Goal: Find specific page/section: Find specific page/section

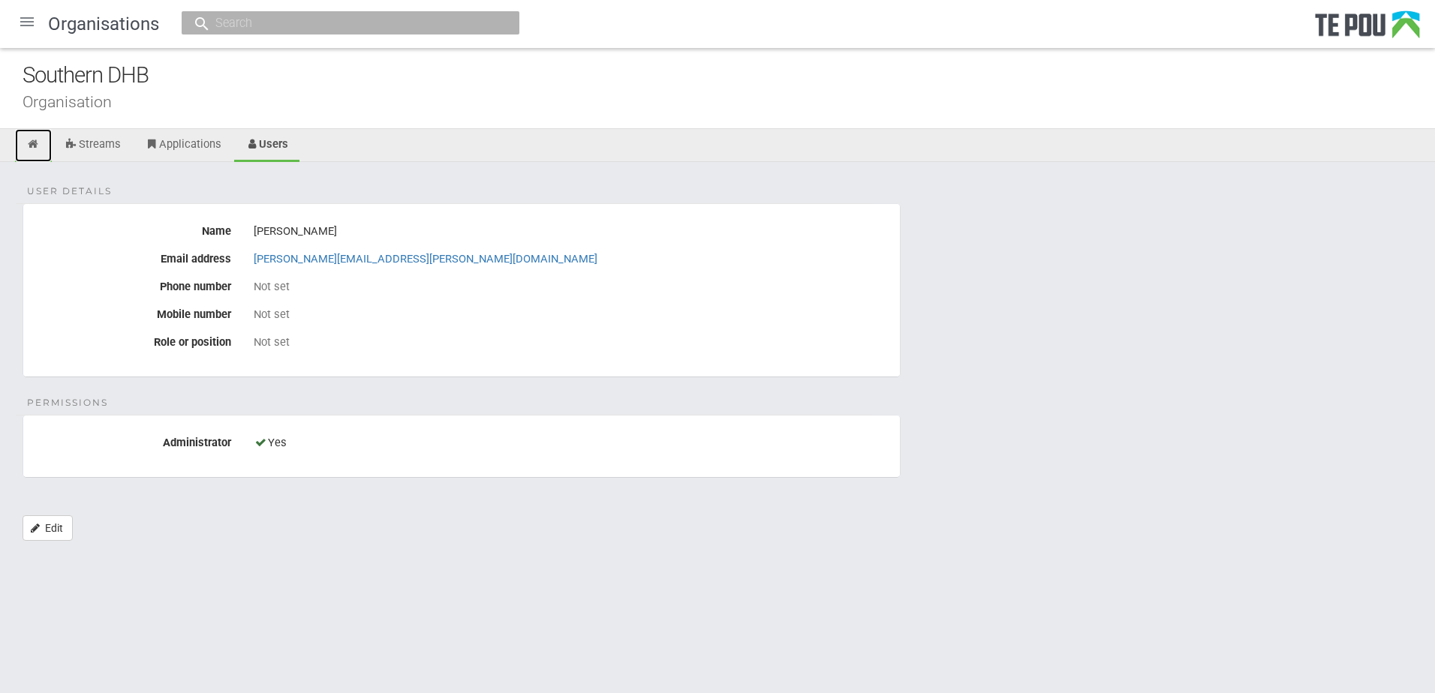
click at [32, 143] on icon at bounding box center [33, 144] width 14 height 11
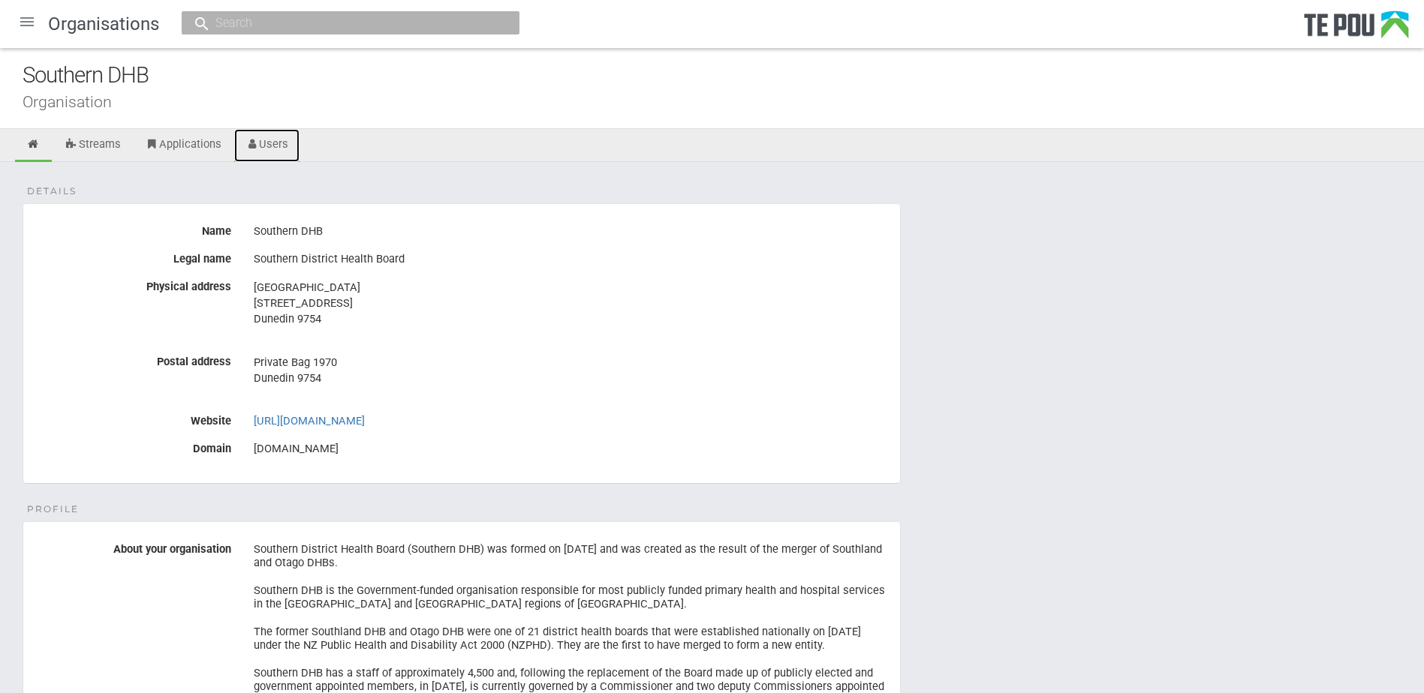
click at [290, 151] on link "Users" at bounding box center [267, 145] width 66 height 33
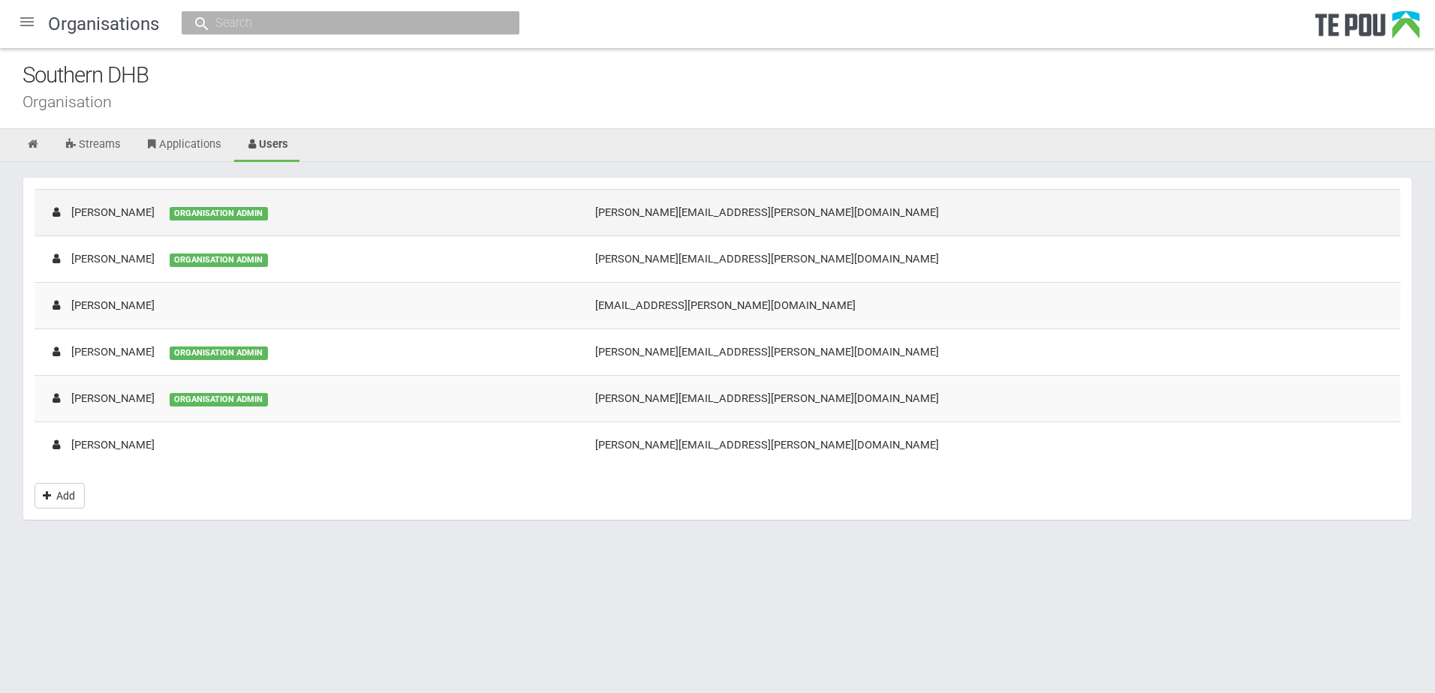
click at [286, 215] on td "Colette Ryan ORGANISATION ADMIN" at bounding box center [308, 212] width 546 height 47
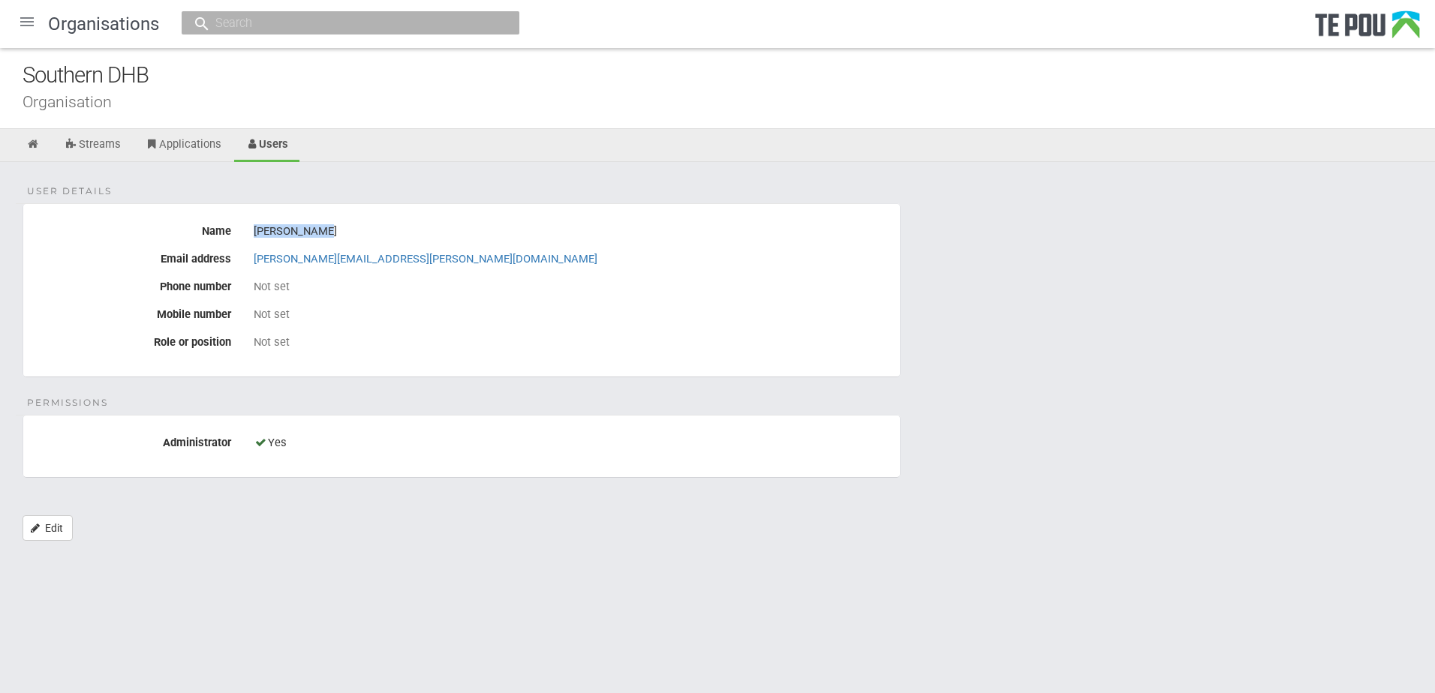
drag, startPoint x: 308, startPoint y: 230, endPoint x: 254, endPoint y: 230, distance: 53.3
click at [254, 230] on div "[PERSON_NAME]" at bounding box center [571, 232] width 635 height 26
copy div "[PERSON_NAME]"
click at [28, 143] on icon at bounding box center [33, 144] width 14 height 11
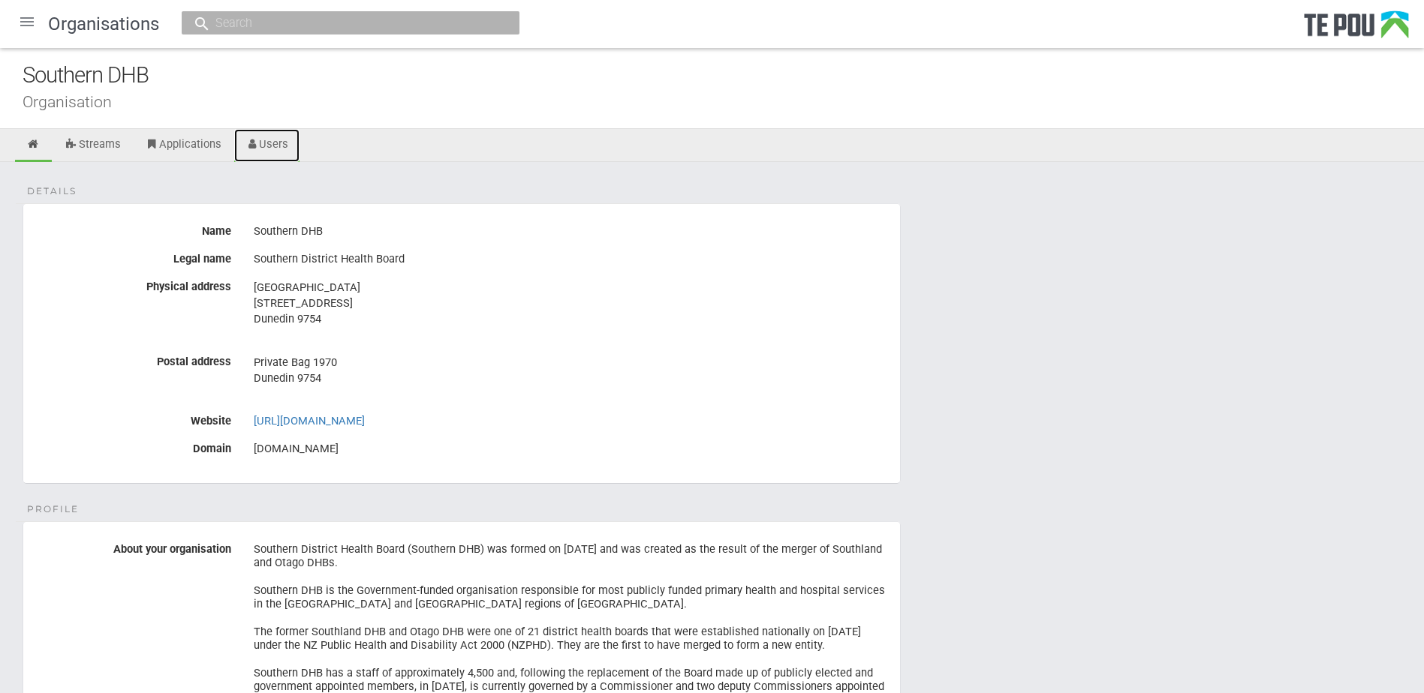
click at [284, 142] on link "Users" at bounding box center [267, 145] width 66 height 33
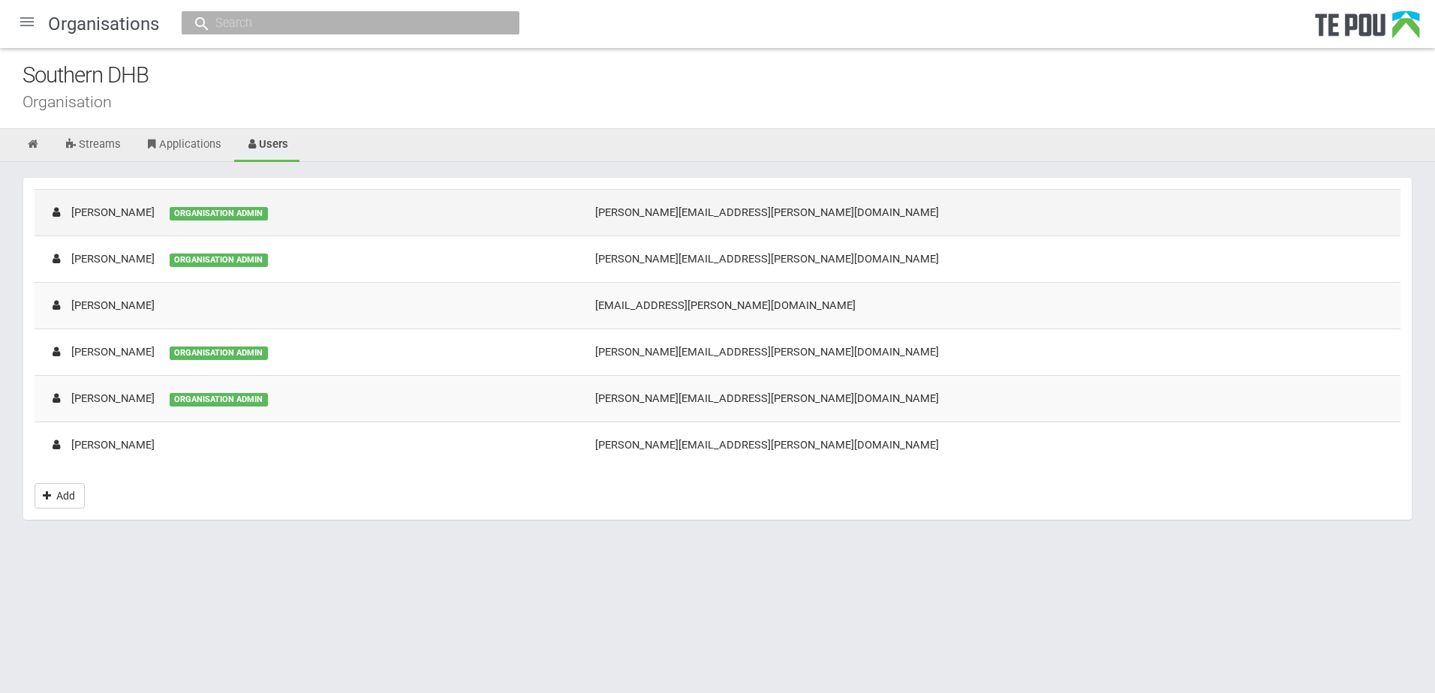
click at [344, 211] on td "[PERSON_NAME] ORGANISATION ADMIN" at bounding box center [308, 212] width 546 height 47
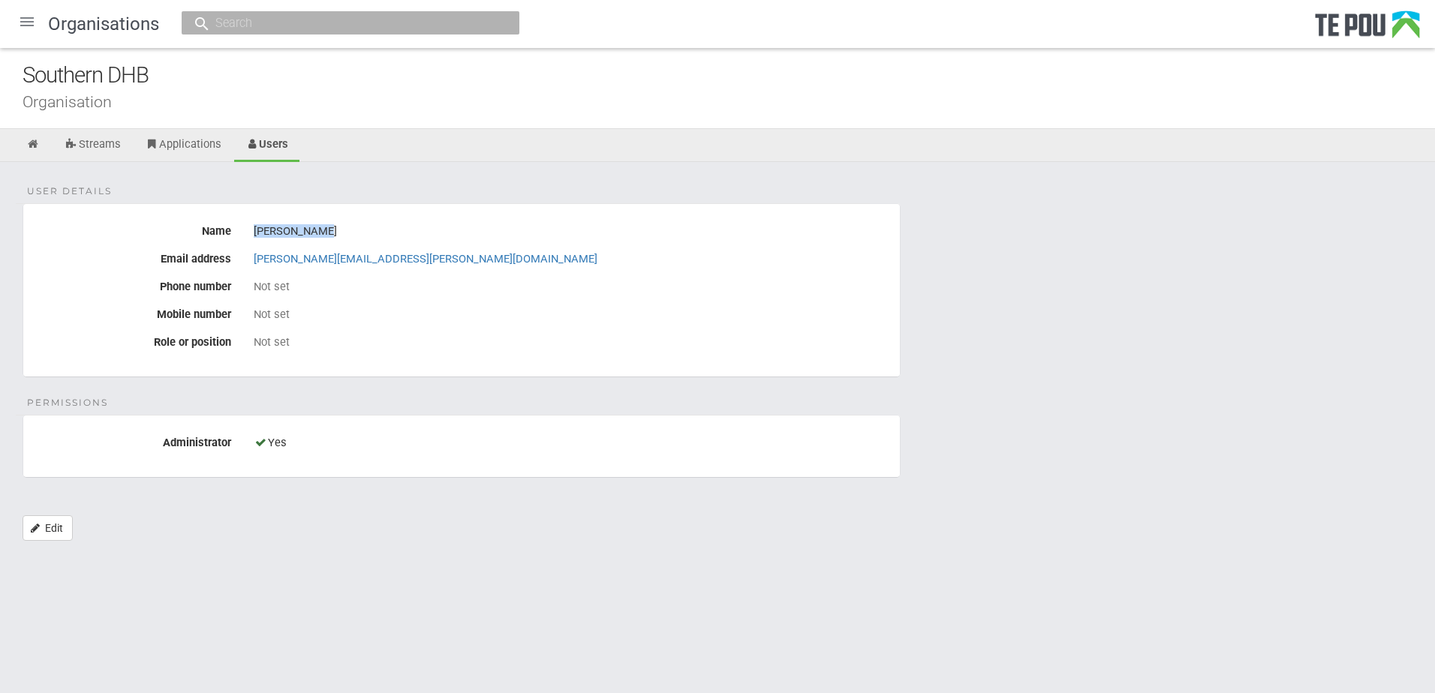
drag, startPoint x: 348, startPoint y: 230, endPoint x: 257, endPoint y: 231, distance: 91.6
click at [257, 231] on div "[PERSON_NAME]" at bounding box center [571, 232] width 635 height 26
copy div "[PERSON_NAME]"
click at [36, 23] on div at bounding box center [27, 22] width 36 height 36
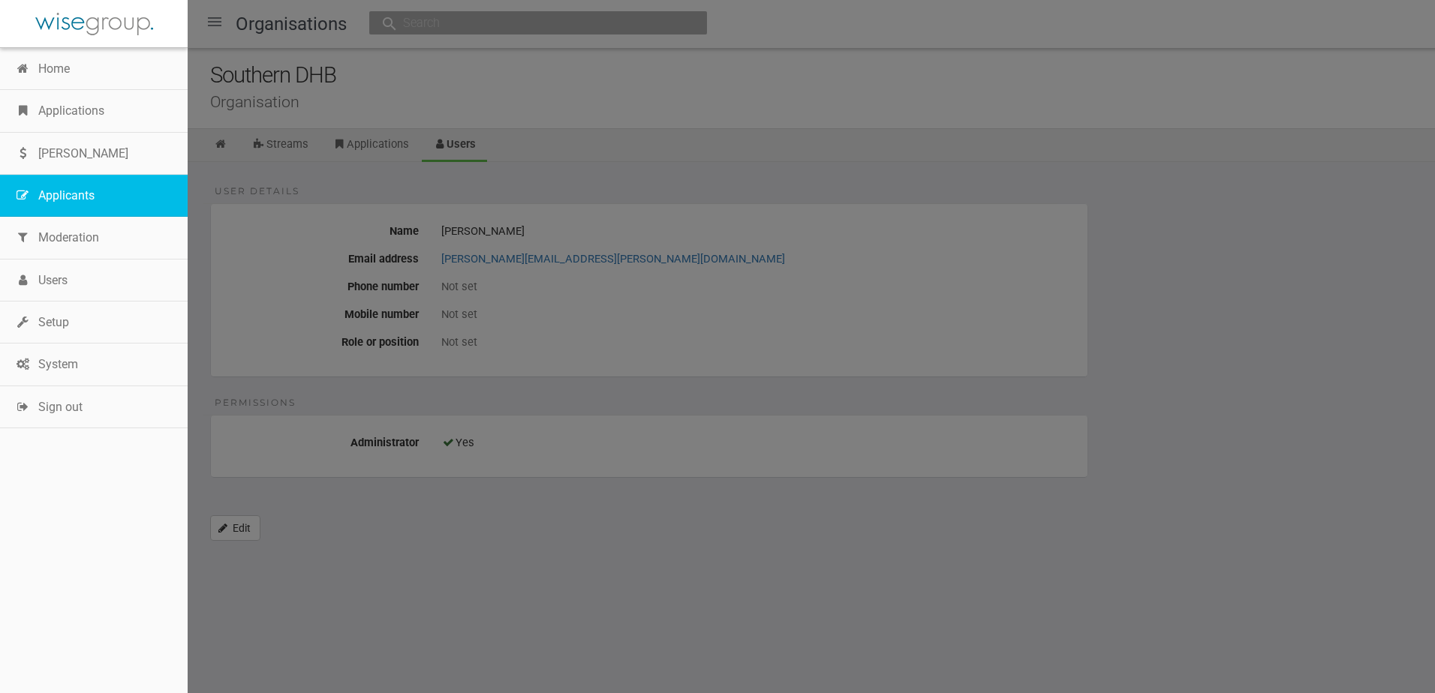
click at [86, 182] on link "Applicants" at bounding box center [94, 196] width 188 height 42
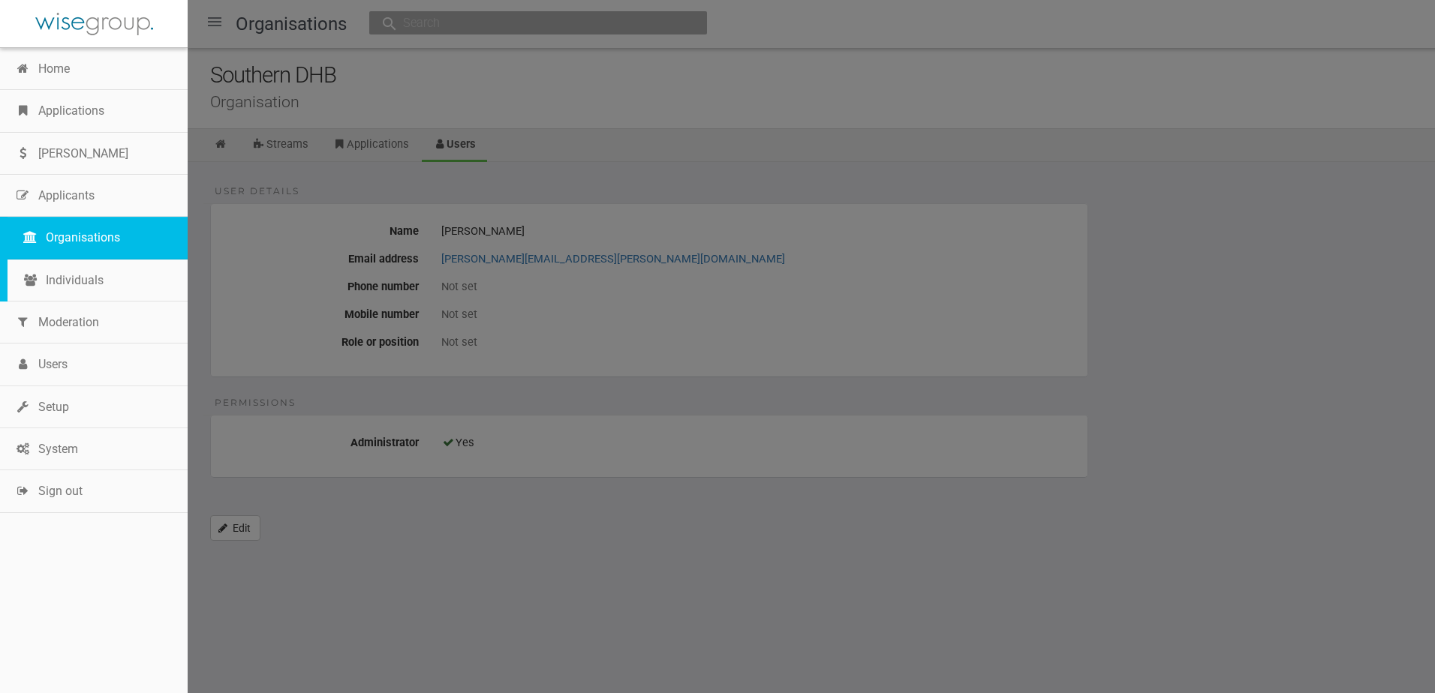
click at [74, 238] on link "Organisations" at bounding box center [98, 238] width 180 height 42
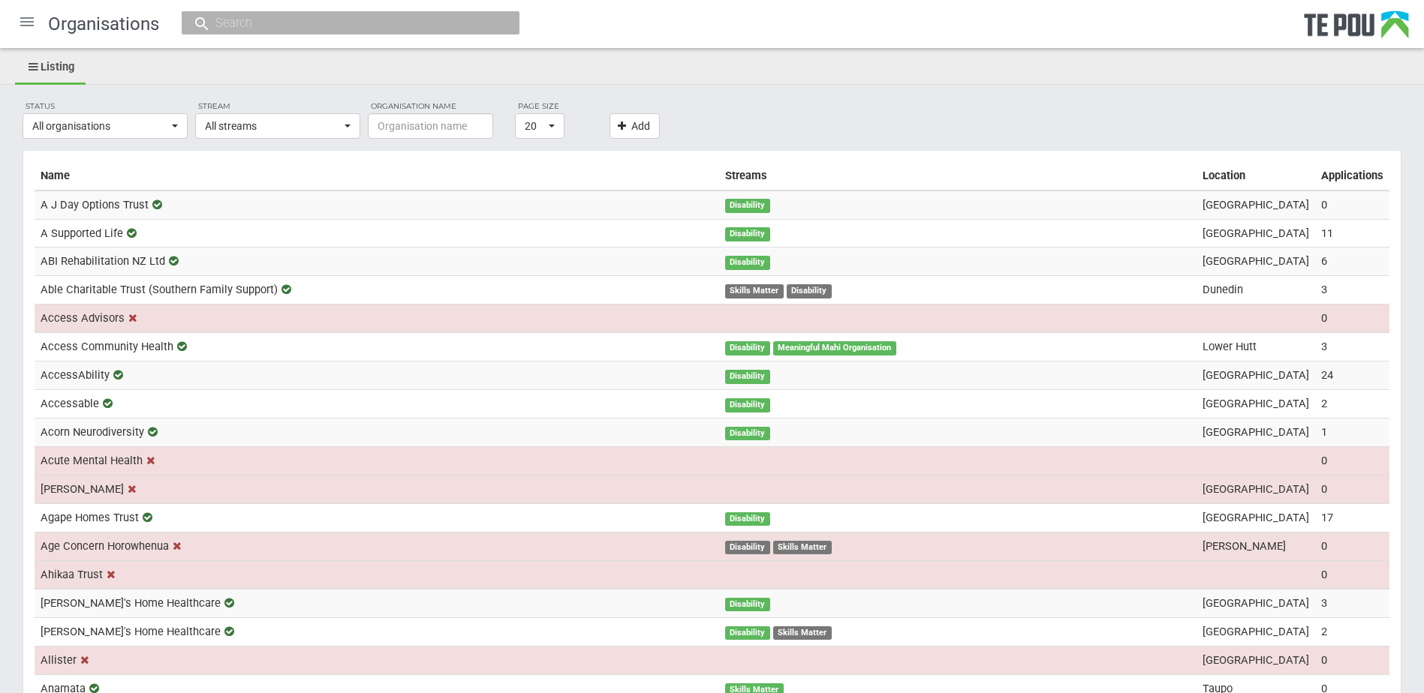
click at [26, 32] on div at bounding box center [27, 22] width 36 height 36
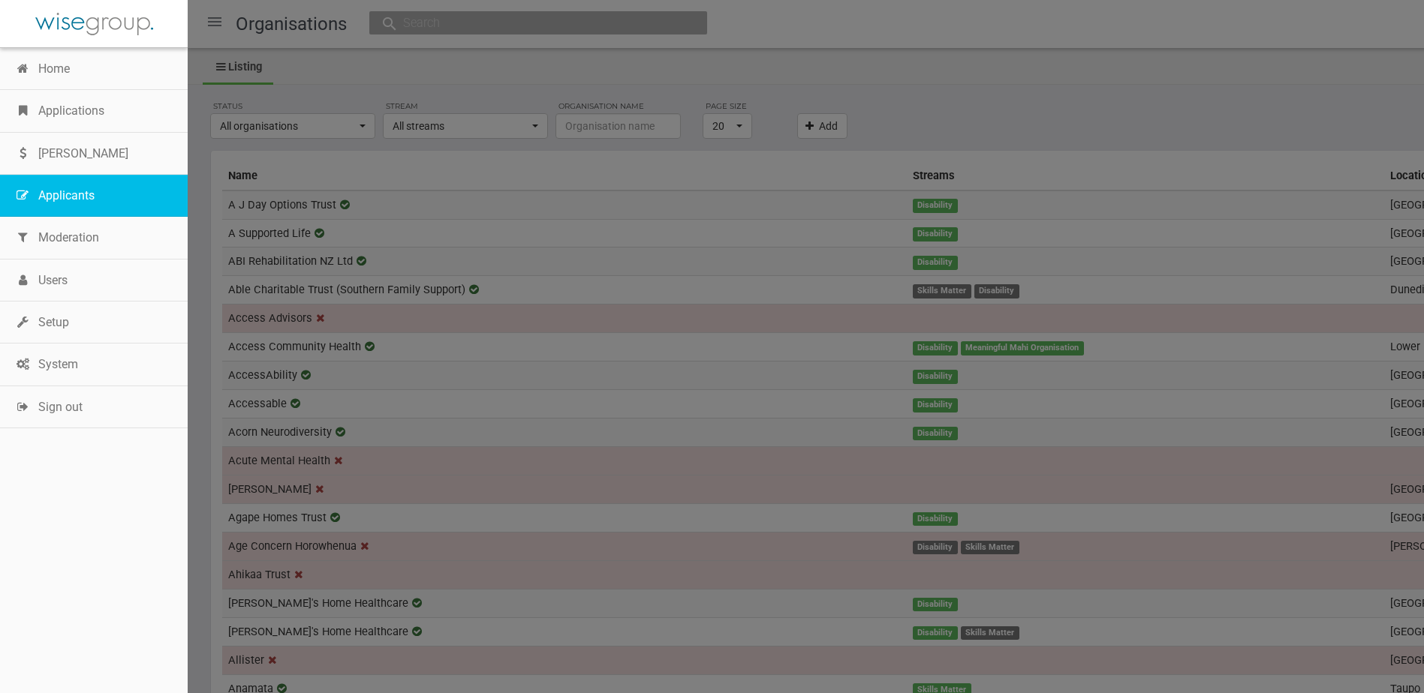
click at [70, 196] on link "Applicants" at bounding box center [94, 196] width 188 height 42
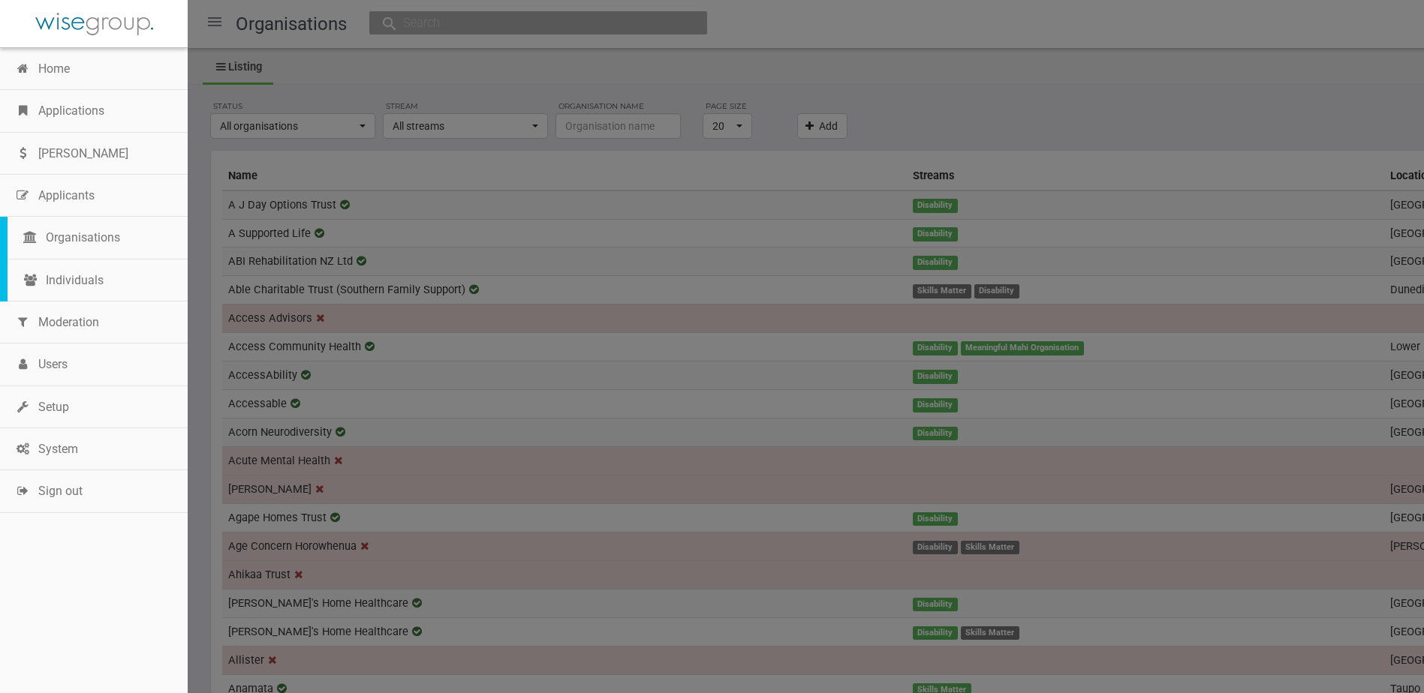
click at [426, 63] on div at bounding box center [712, 346] width 1424 height 693
